Goal: Check status: Check status

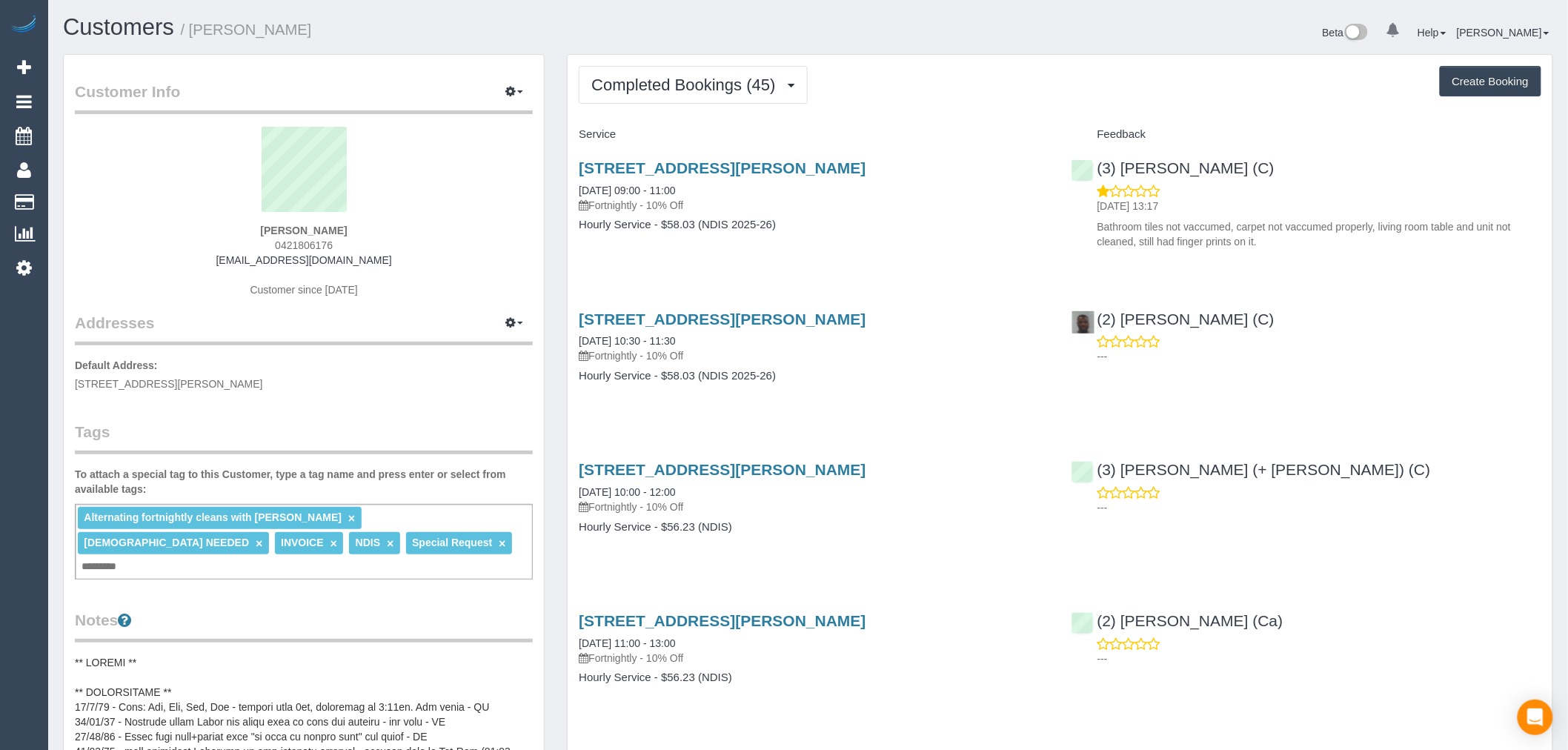
click at [498, 543] on link "×" at bounding box center [502, 543] width 7 height 12
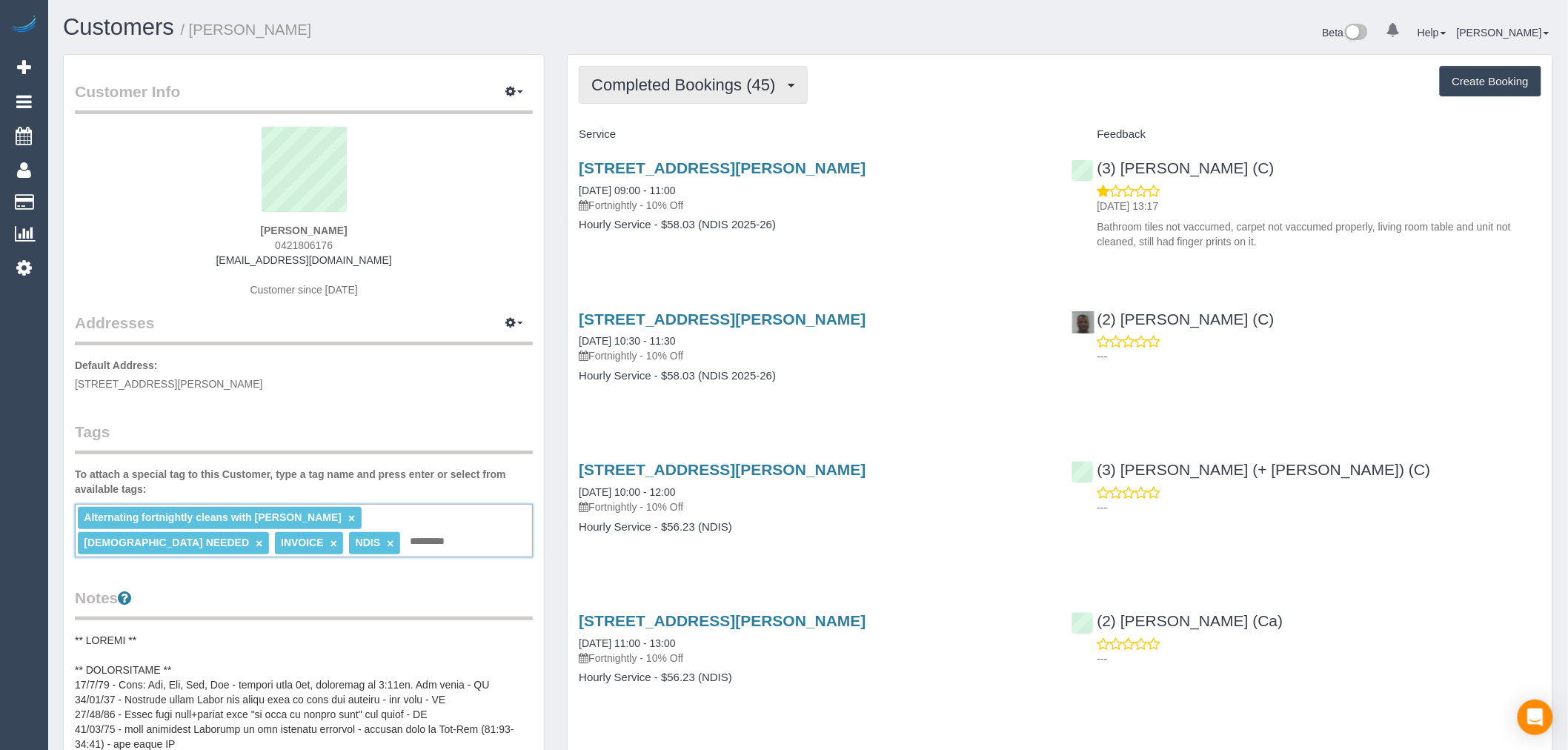
click at [729, 74] on button "Completed Bookings (45)" at bounding box center [692, 84] width 228 height 38
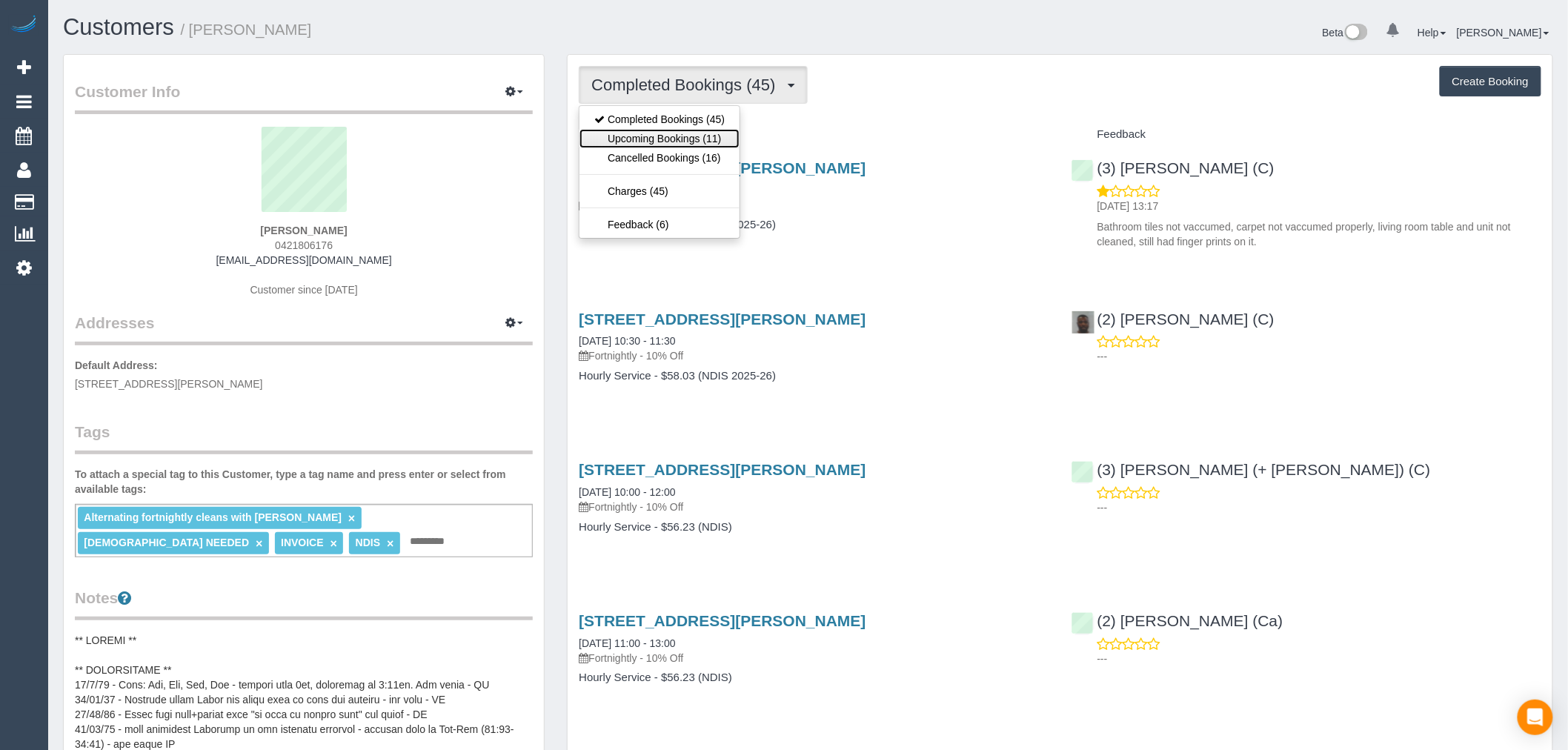
click at [723, 145] on link "Upcoming Bookings (11)" at bounding box center [659, 138] width 160 height 20
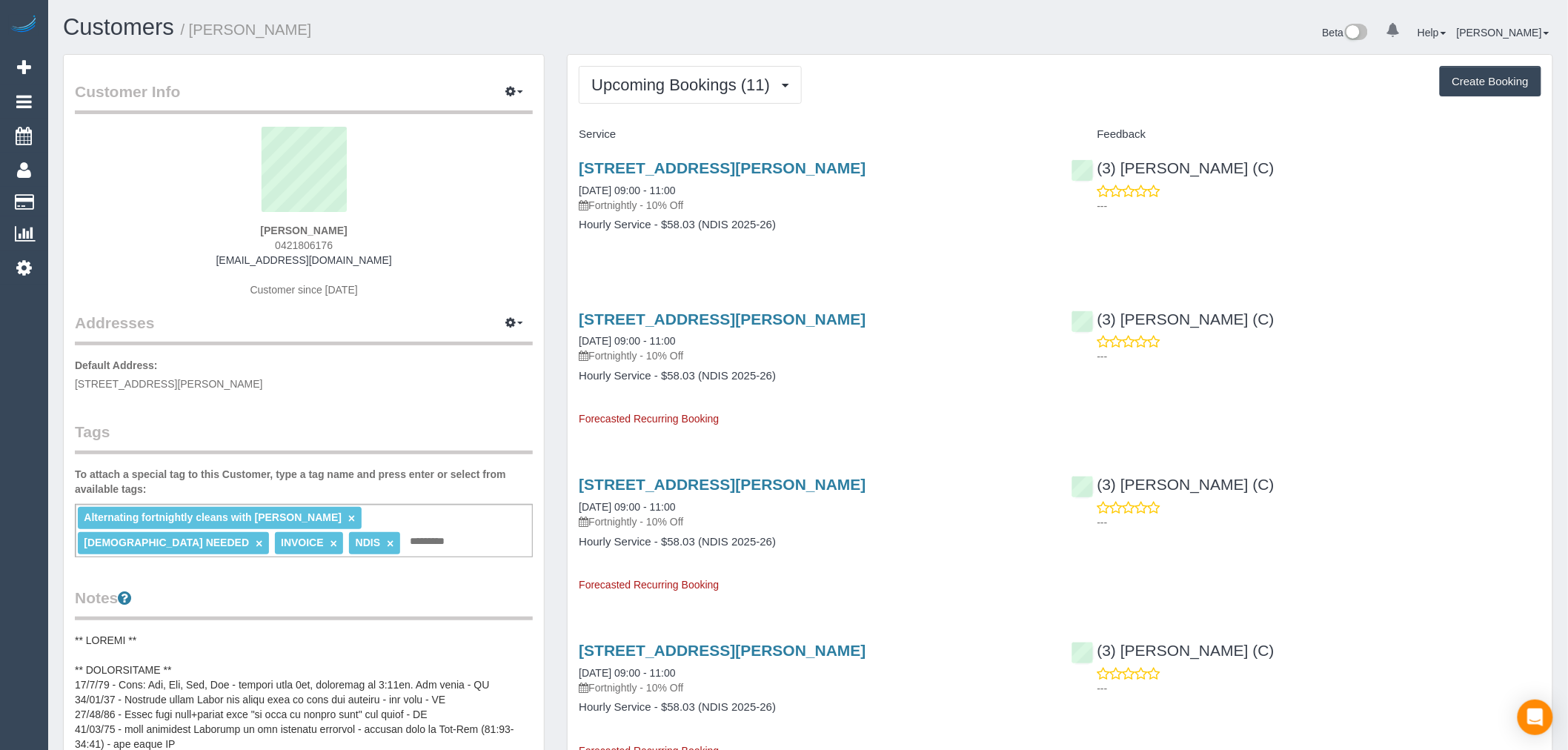
click at [431, 549] on div "Alternating fortnightly cleans with [PERSON_NAME] × [DEMOGRAPHIC_DATA] NEEDED ×…" at bounding box center [303, 530] width 458 height 53
click at [704, 86] on span "Upcoming Bookings (11)" at bounding box center [684, 84] width 186 height 19
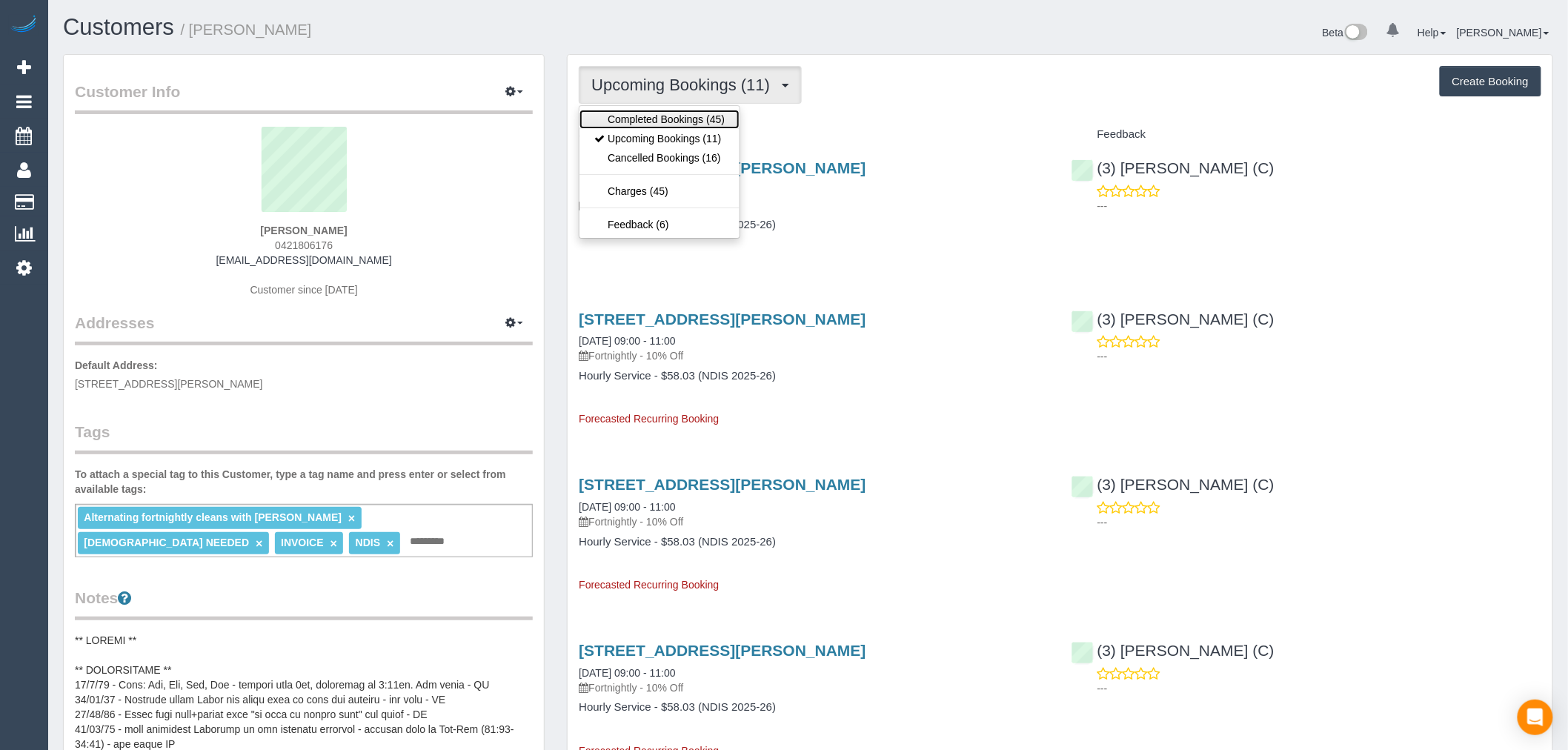
click at [697, 120] on link "Completed Bookings (45)" at bounding box center [659, 120] width 160 height 20
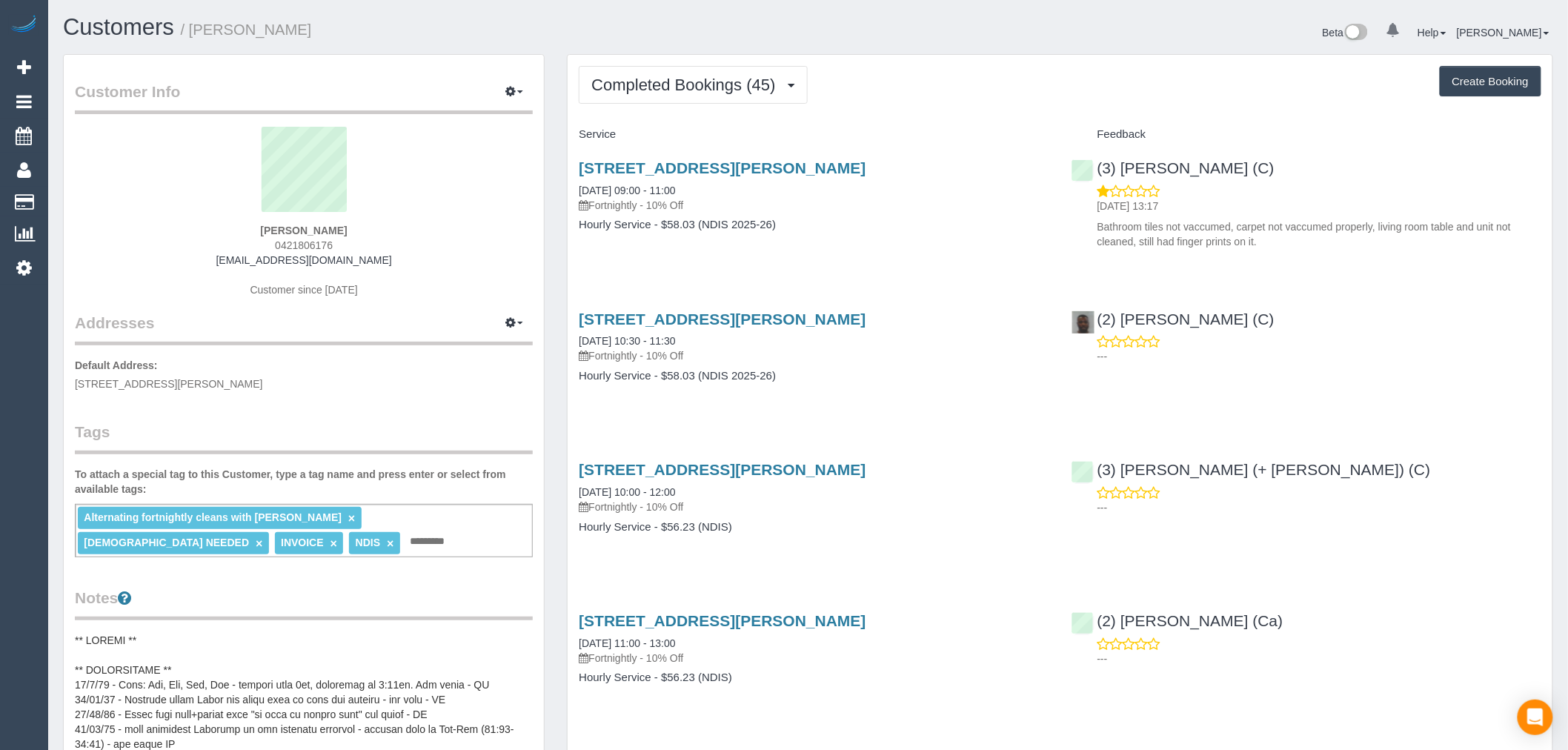
click at [300, 561] on div "Customer Info Edit Contact Info Send Message Email Preferences Special Sales Ta…" at bounding box center [304, 729] width 480 height 1348
click at [300, 546] on div "Alternating fortnightly cleans with [PERSON_NAME] × [DEMOGRAPHIC_DATA] NEEDED ×…" at bounding box center [303, 530] width 458 height 53
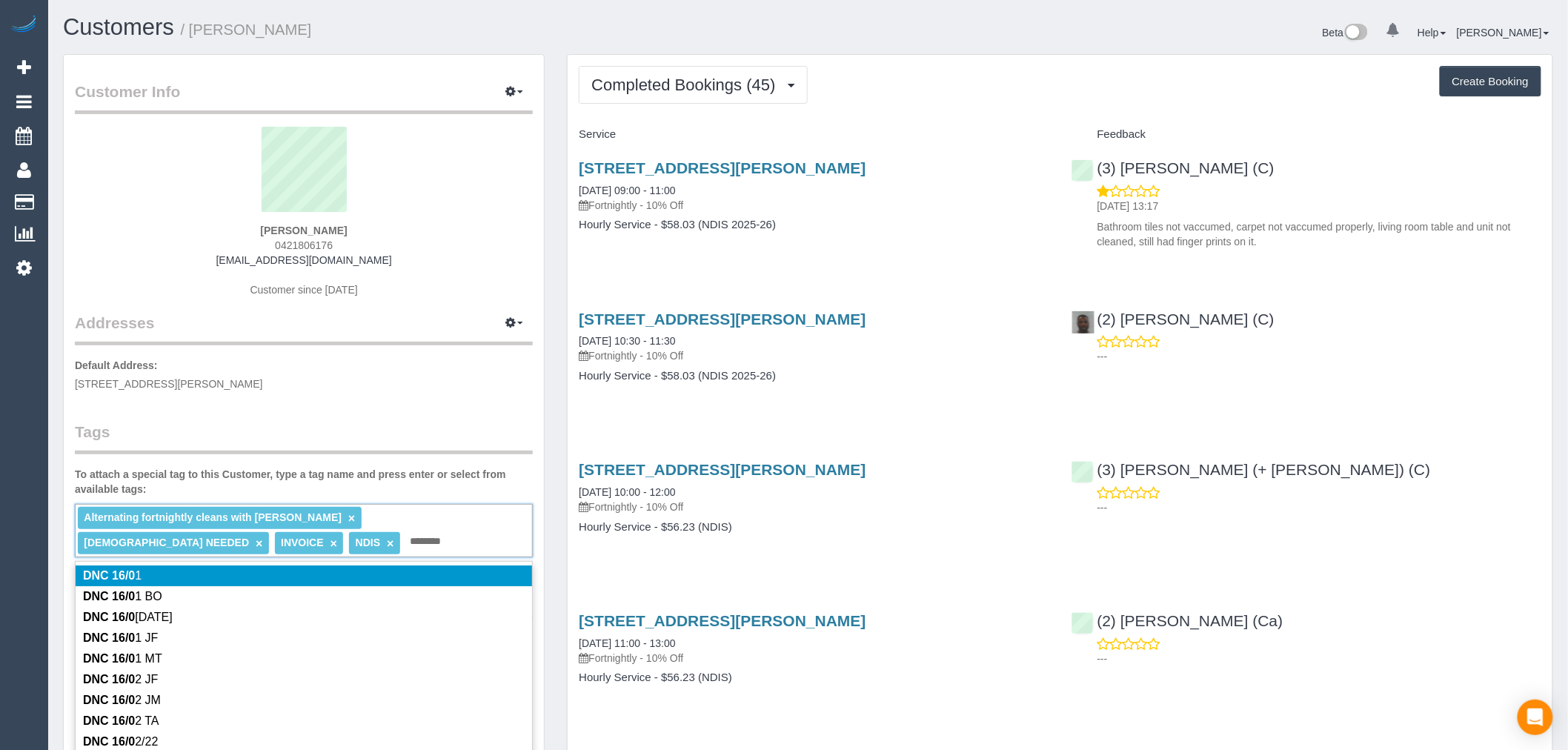
type input "*********"
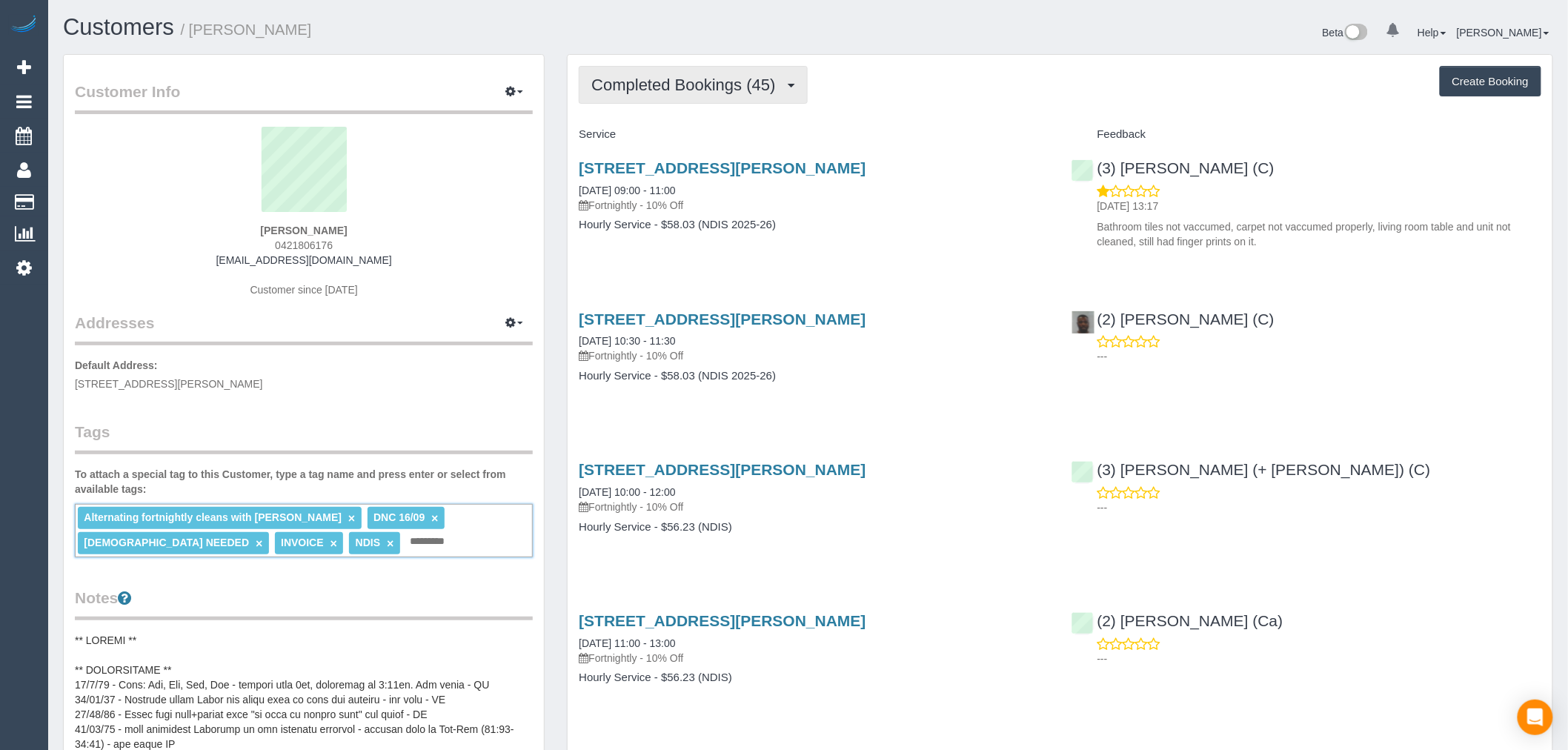
click at [792, 87] on button "Completed Bookings (45)" at bounding box center [692, 84] width 228 height 38
click at [891, 130] on h4 "Service" at bounding box center [814, 135] width 470 height 12
click at [783, 83] on span "Completed Bookings (45)" at bounding box center [687, 84] width 191 height 19
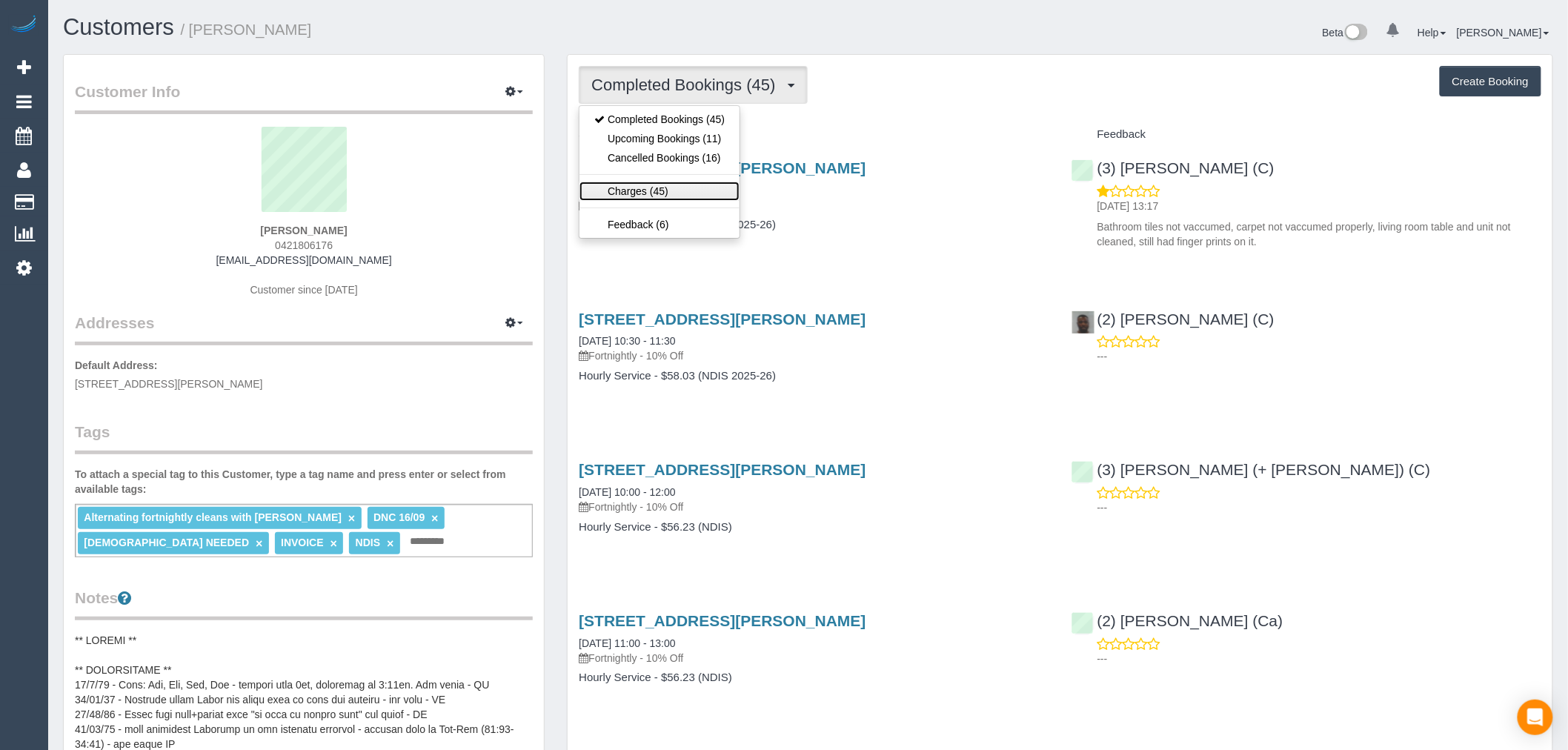
click at [667, 184] on link "Charges (45)" at bounding box center [659, 191] width 160 height 20
